Goal: Check status: Check status

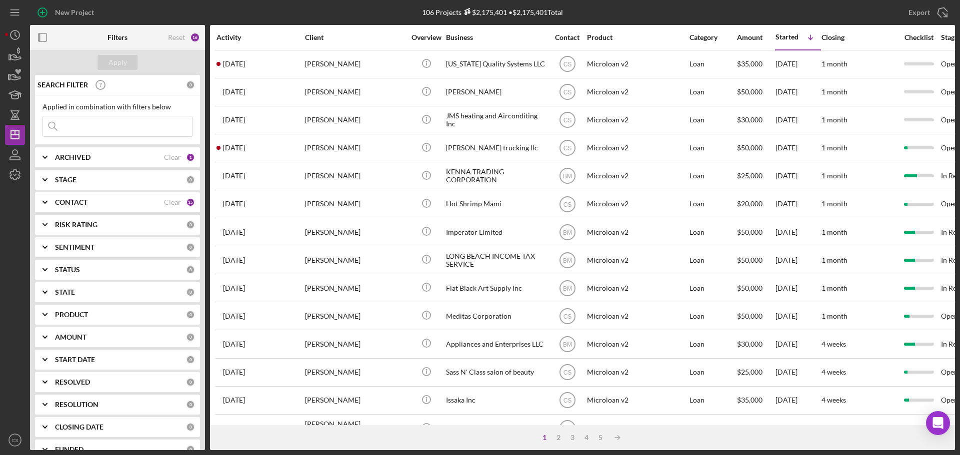
click at [109, 121] on input at bounding box center [117, 126] width 149 height 20
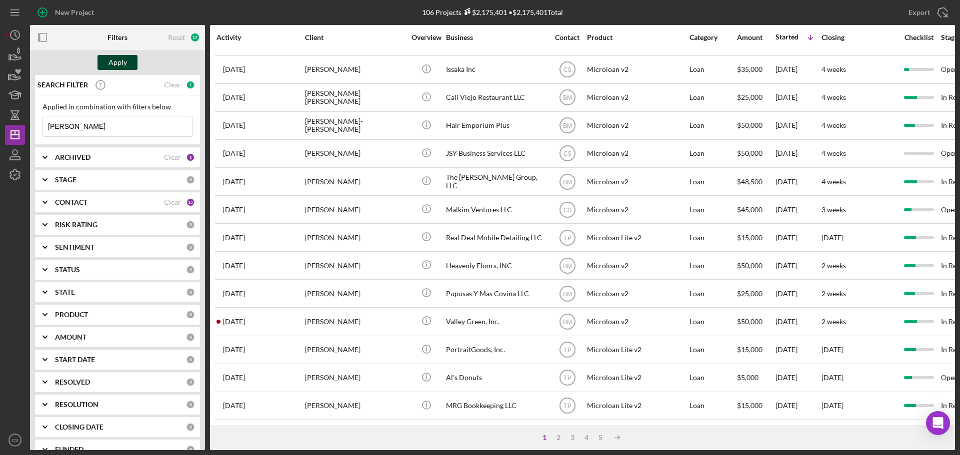
type input "[PERSON_NAME]"
click at [118, 64] on div "Apply" at bounding box center [117, 62] width 18 height 15
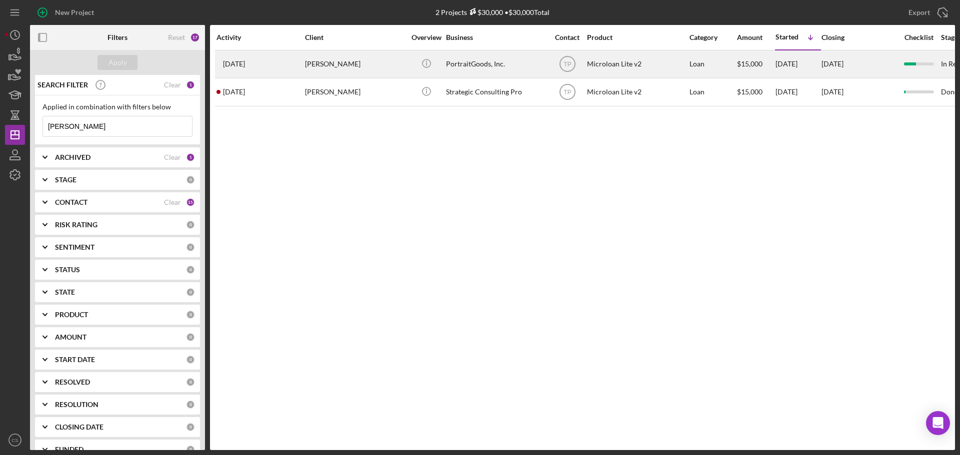
scroll to position [0, 0]
click at [393, 67] on div "[PERSON_NAME]" at bounding box center [355, 64] width 100 height 26
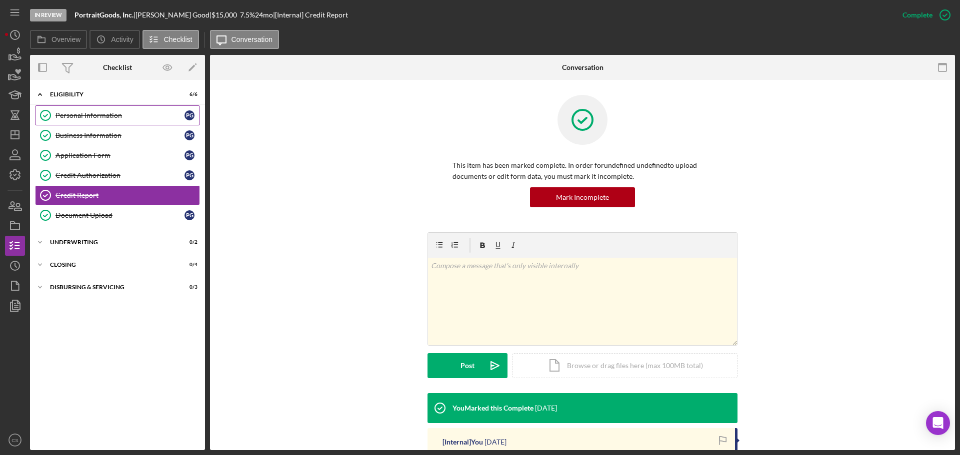
click at [117, 117] on div "Personal Information" at bounding box center [119, 115] width 129 height 8
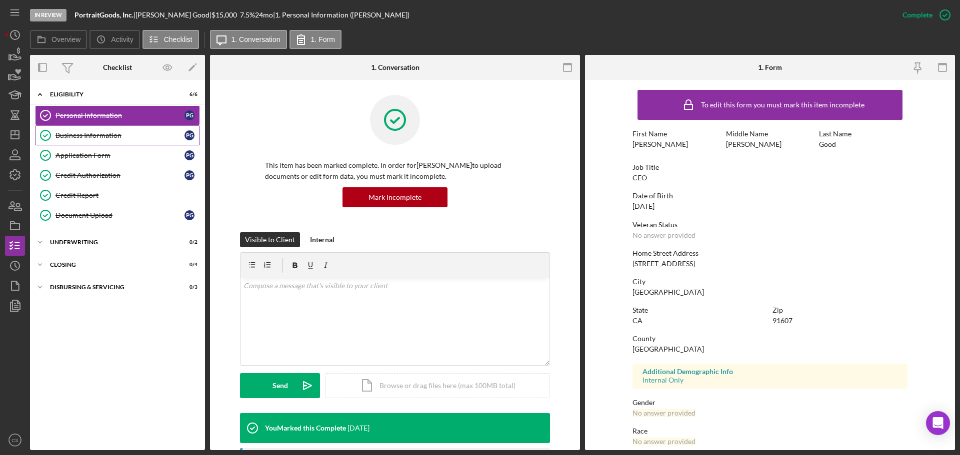
click at [108, 135] on div "Business Information" at bounding box center [119, 135] width 129 height 8
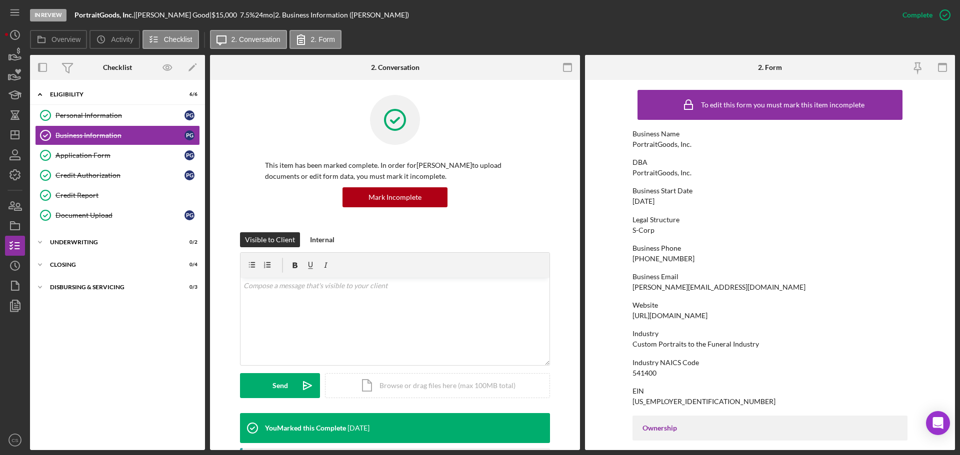
drag, startPoint x: 105, startPoint y: 354, endPoint x: 99, endPoint y: 351, distance: 7.4
click at [105, 354] on div "Icon/Expander Eligibility 6 / 6 Personal Information Personal Information P G B…" at bounding box center [117, 265] width 175 height 360
click at [13, 130] on icon "Icon/Dashboard" at bounding box center [14, 134] width 25 height 25
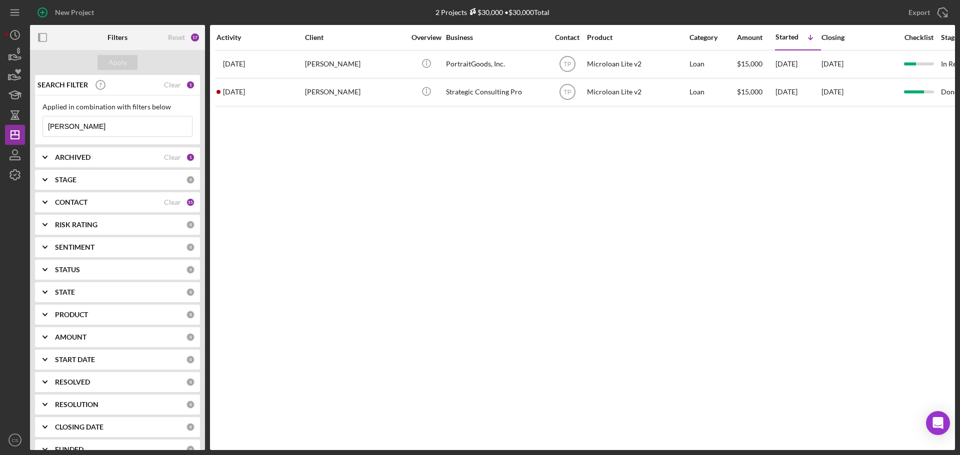
drag, startPoint x: 133, startPoint y: 127, endPoint x: 38, endPoint y: 134, distance: 95.8
click at [38, 134] on div "Applied in combination with filters below [PERSON_NAME] Icon/Menu Close" at bounding box center [117, 119] width 165 height 49
click at [123, 61] on div "Apply" at bounding box center [117, 62] width 18 height 15
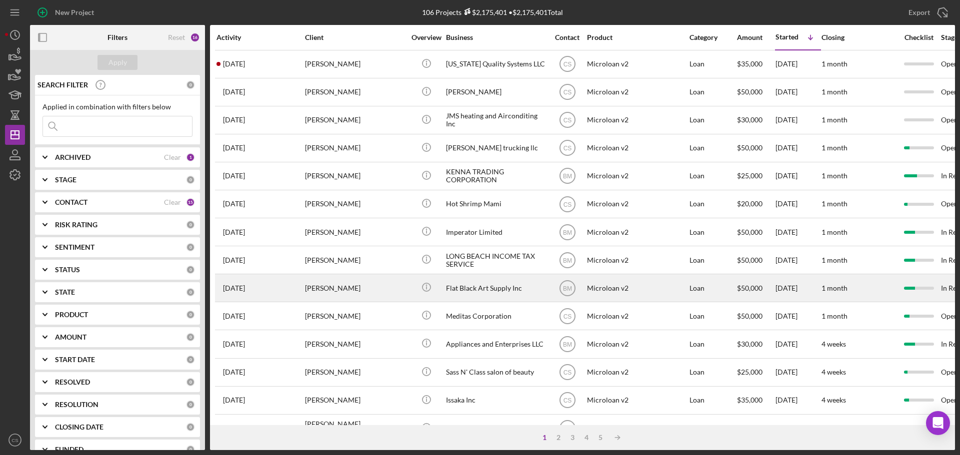
click at [385, 286] on div "[PERSON_NAME]" at bounding box center [355, 288] width 100 height 26
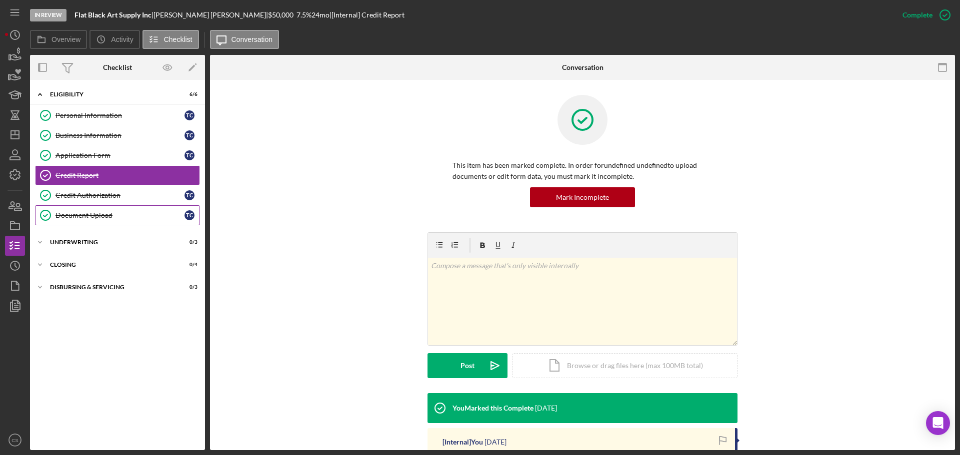
click at [125, 220] on link "Document Upload Document Upload T C" at bounding box center [117, 215] width 165 height 20
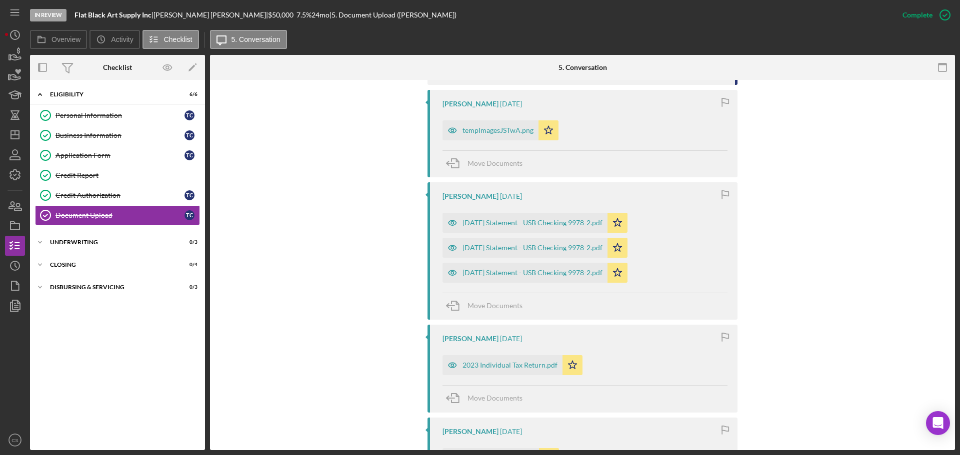
scroll to position [650, 0]
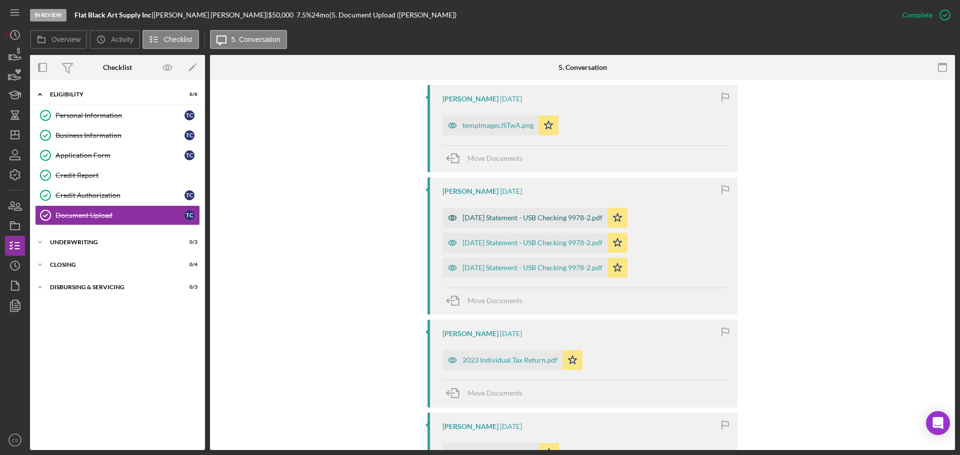
click at [505, 214] on div "[DATE] Statement - USB Checking 9978-2.pdf" at bounding box center [532, 218] width 140 height 8
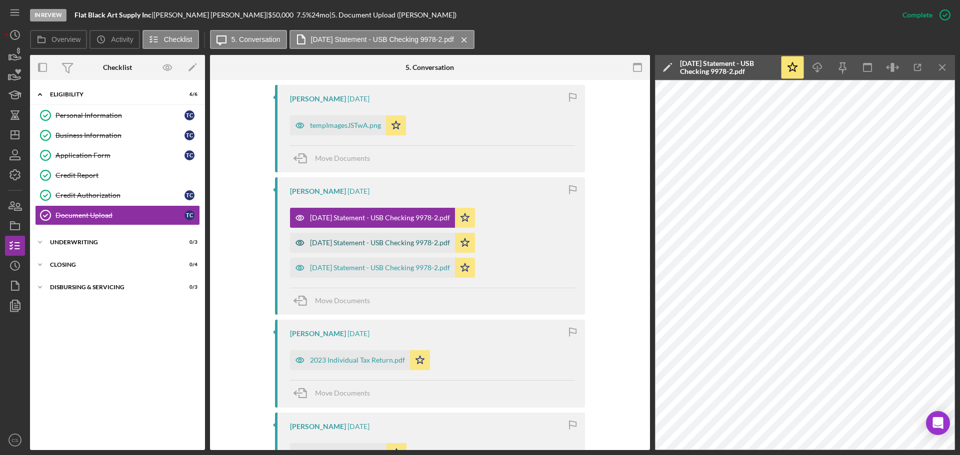
click at [396, 241] on div "[DATE] Statement - USB Checking 9978-2.pdf" at bounding box center [380, 243] width 140 height 8
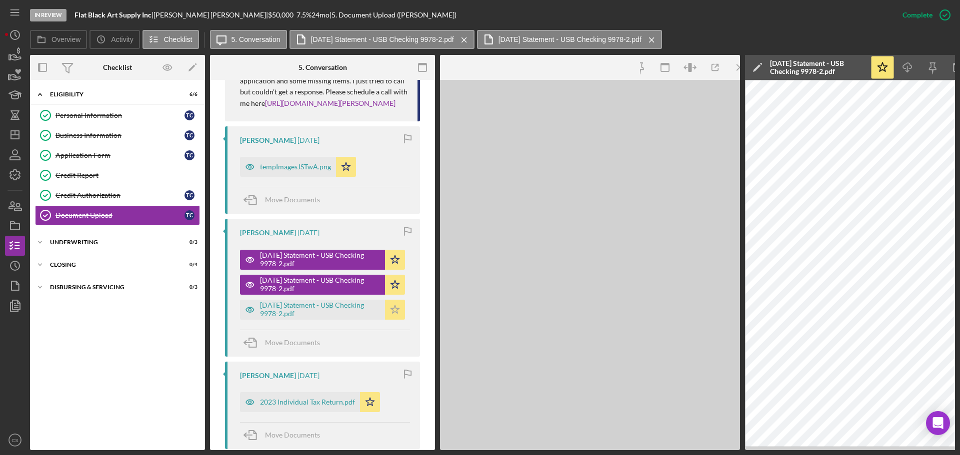
scroll to position [703, 0]
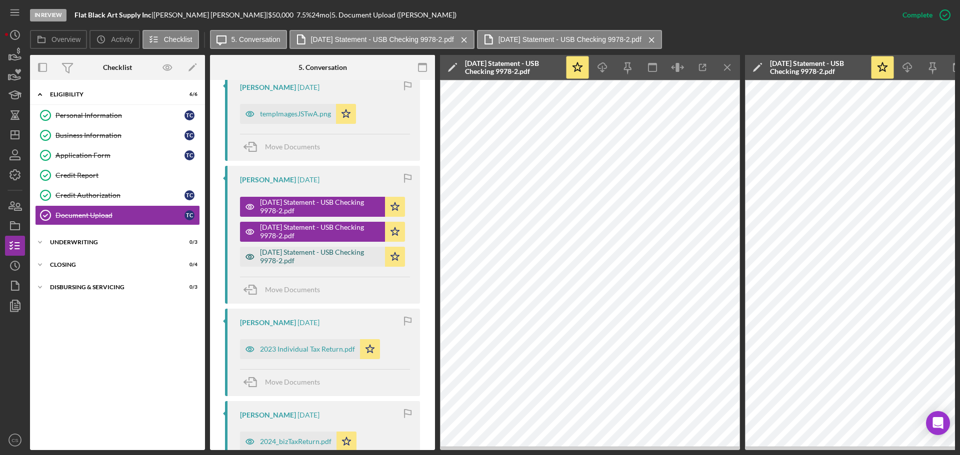
click at [330, 264] on div "[DATE] Statement - USB Checking 9978-2.pdf" at bounding box center [320, 256] width 120 height 16
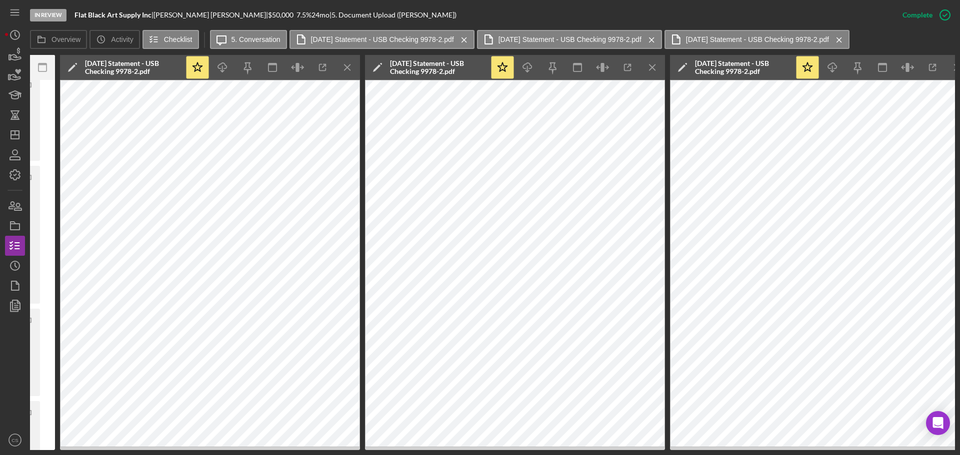
scroll to position [0, 395]
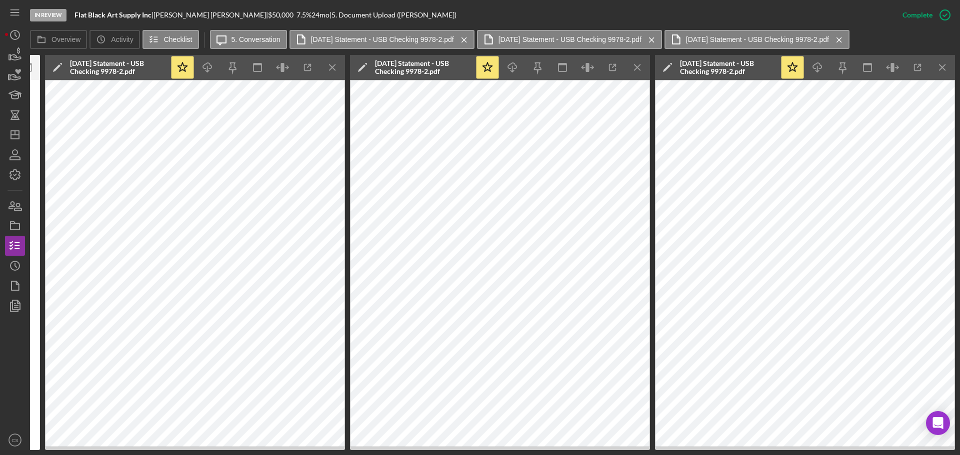
click at [727, 16] on div "In Review Flat Black Art Supply Inc | [PERSON_NAME] | $50,000 $50,000 7.5 % 24 …" at bounding box center [461, 15] width 862 height 30
click at [19, 149] on icon "button" at bounding box center [14, 154] width 25 height 25
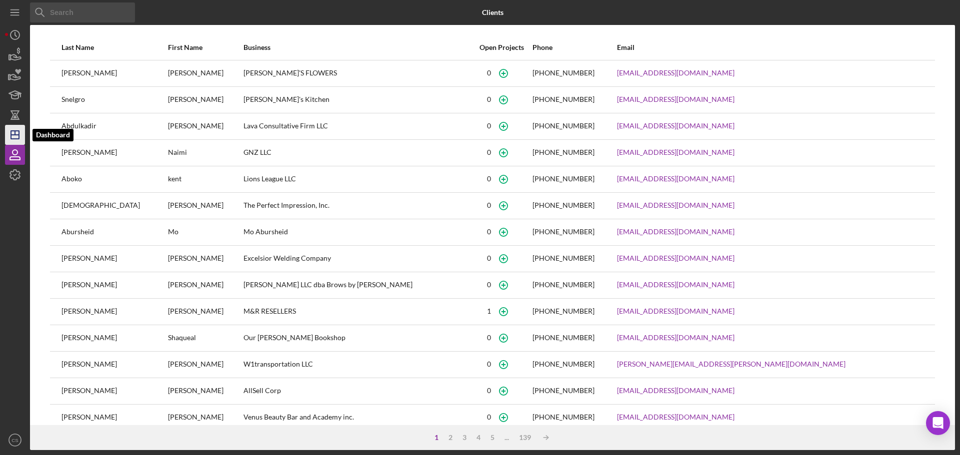
click at [14, 133] on icon "Icon/Dashboard" at bounding box center [14, 134] width 25 height 25
